Goal: Task Accomplishment & Management: Manage account settings

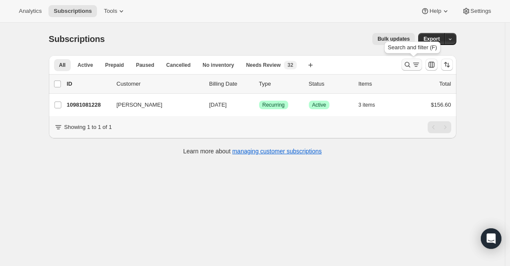
click at [416, 68] on icon "Search and filter results" at bounding box center [416, 64] width 9 height 9
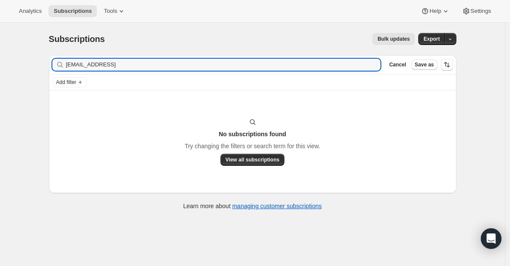
type input "[EMAIL_ADDRESS]"
click at [373, 67] on icon "button" at bounding box center [371, 65] width 6 height 6
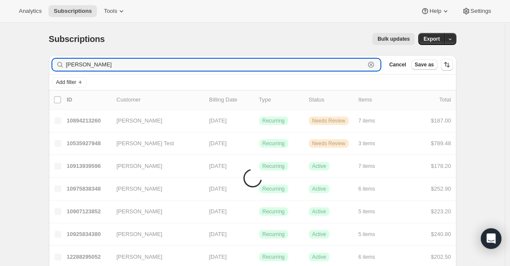
type input "[PERSON_NAME]"
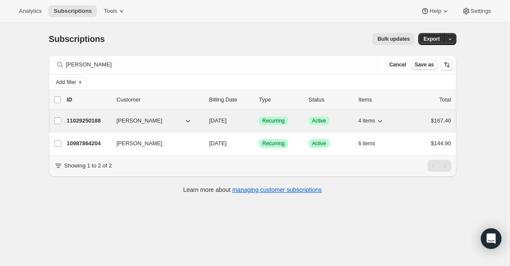
click at [94, 124] on p "11029250188" at bounding box center [88, 121] width 43 height 9
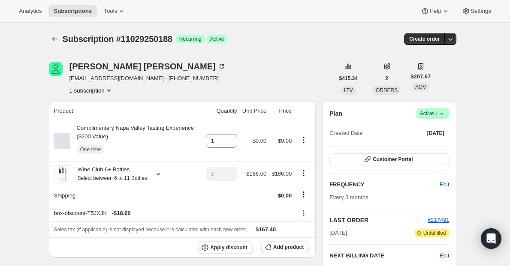
click at [440, 115] on icon at bounding box center [442, 113] width 9 height 9
click at [427, 149] on span "Cancel subscription" at bounding box center [432, 145] width 48 height 9
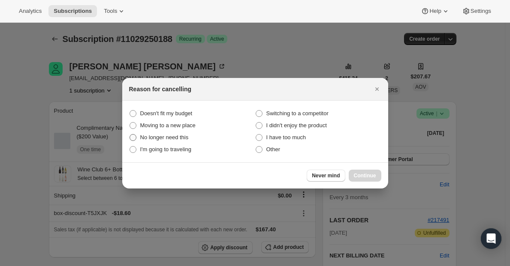
click at [165, 141] on span "No longer need this" at bounding box center [164, 137] width 48 height 9
click at [130, 135] on this "No longer need this" at bounding box center [130, 134] width 0 height 0
radio this "true"
click at [361, 174] on span "Continue" at bounding box center [365, 175] width 22 height 7
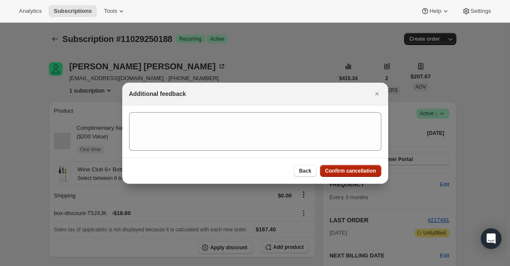
click at [361, 174] on button "Confirm cancellation" at bounding box center [350, 171] width 61 height 12
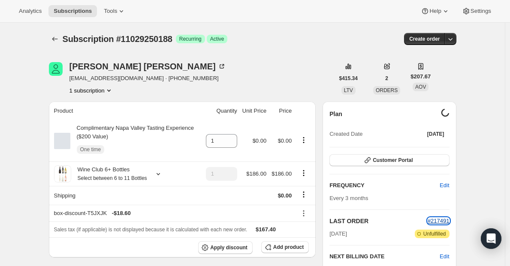
click at [443, 220] on span "#217491" at bounding box center [439, 221] width 22 height 6
